Goal: Task Accomplishment & Management: Use online tool/utility

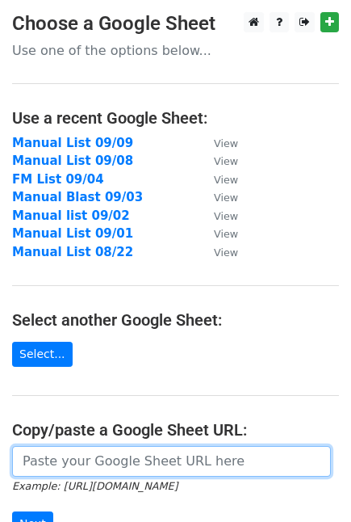
click at [74, 448] on input "url" at bounding box center [171, 461] width 319 height 31
paste input "[URL][DOMAIN_NAME]"
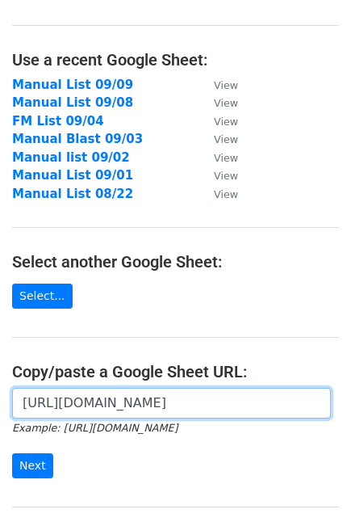
scroll to position [90, 0]
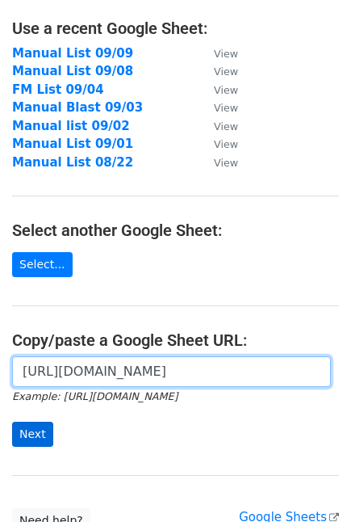
type input "[URL][DOMAIN_NAME]"
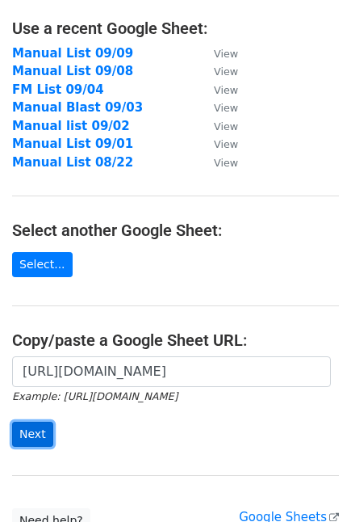
scroll to position [0, 0]
click at [24, 426] on input "Next" at bounding box center [32, 433] width 41 height 25
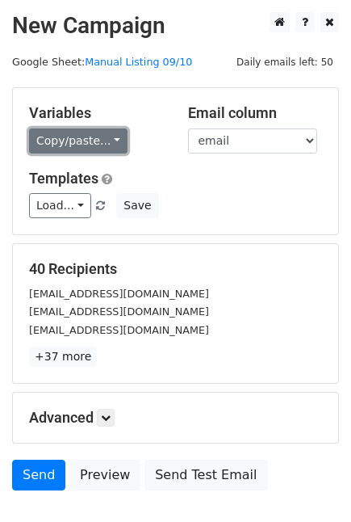
click at [92, 150] on link "Copy/paste..." at bounding box center [78, 140] width 98 height 25
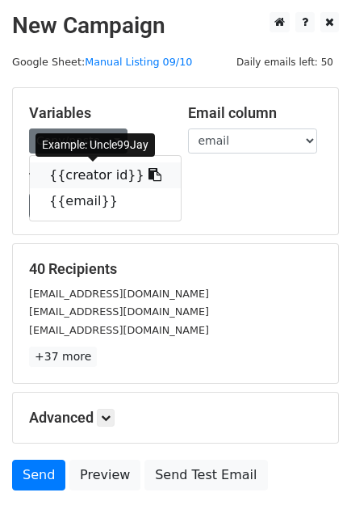
click at [75, 181] on link "{{creator id}}" at bounding box center [105, 175] width 151 height 26
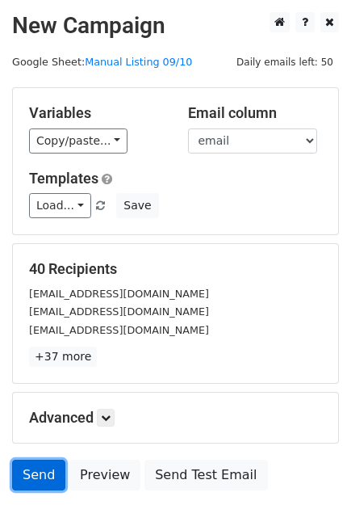
click at [36, 485] on link "Send" at bounding box center [38, 474] width 53 height 31
